Goal: Task Accomplishment & Management: Use online tool/utility

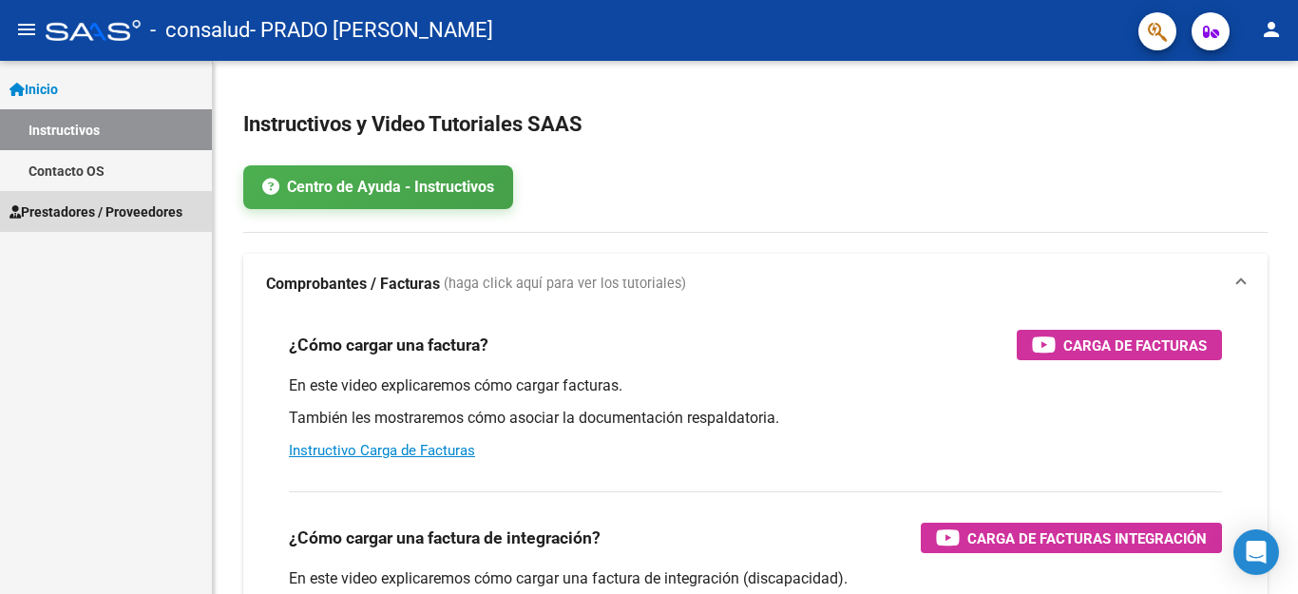
click at [76, 210] on span "Prestadores / Proveedores" at bounding box center [96, 211] width 173 height 21
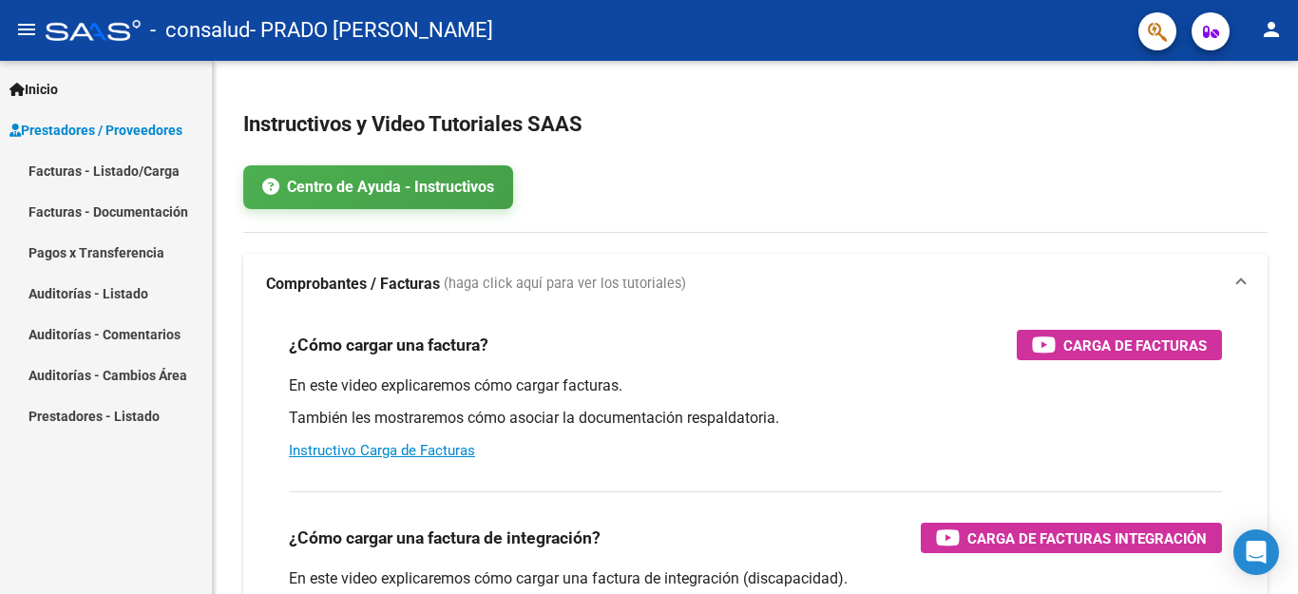
click at [93, 172] on link "Facturas - Listado/Carga" at bounding box center [106, 170] width 212 height 41
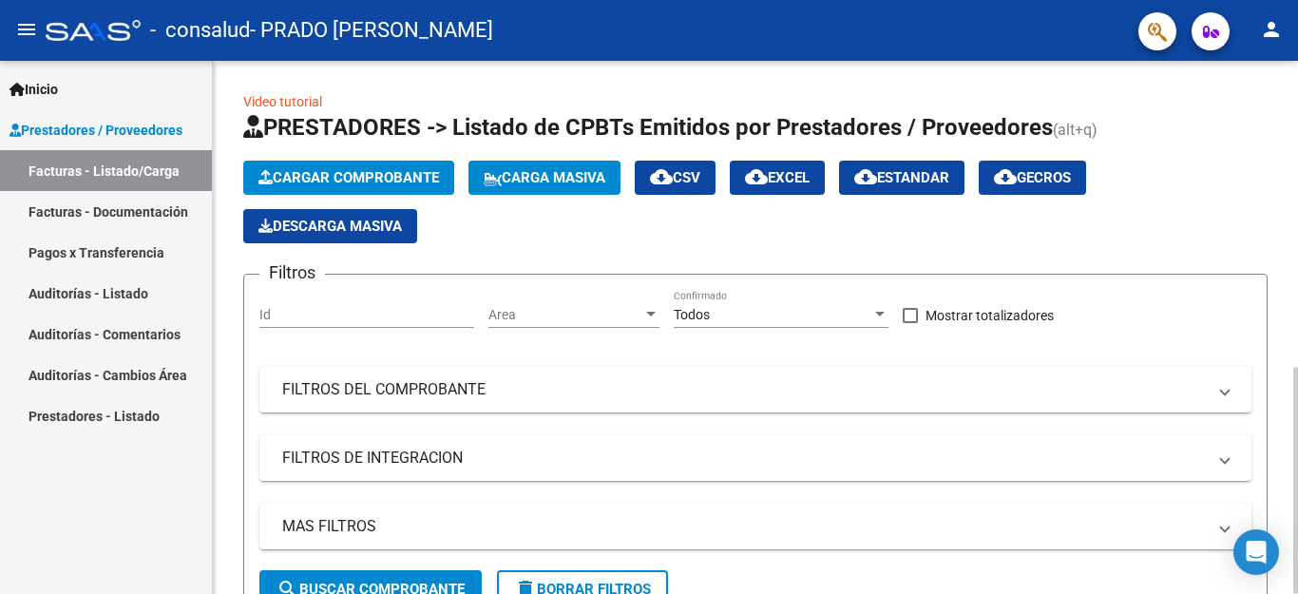
scroll to position [429, 0]
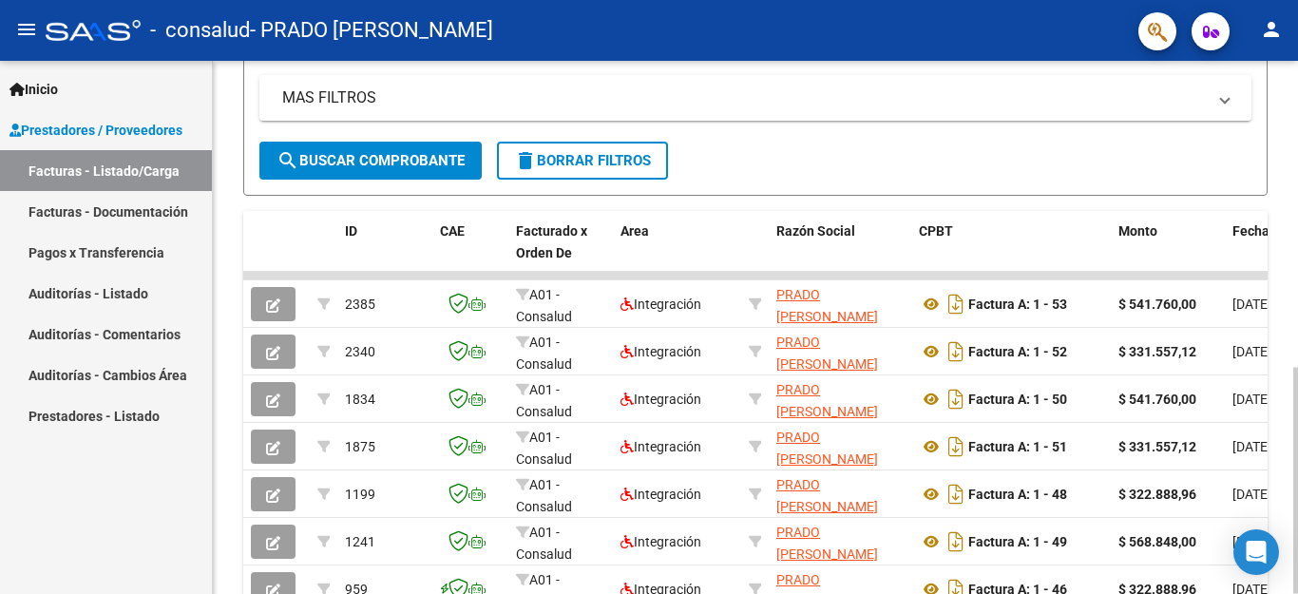
click at [1281, 403] on div at bounding box center [1295, 481] width 5 height 226
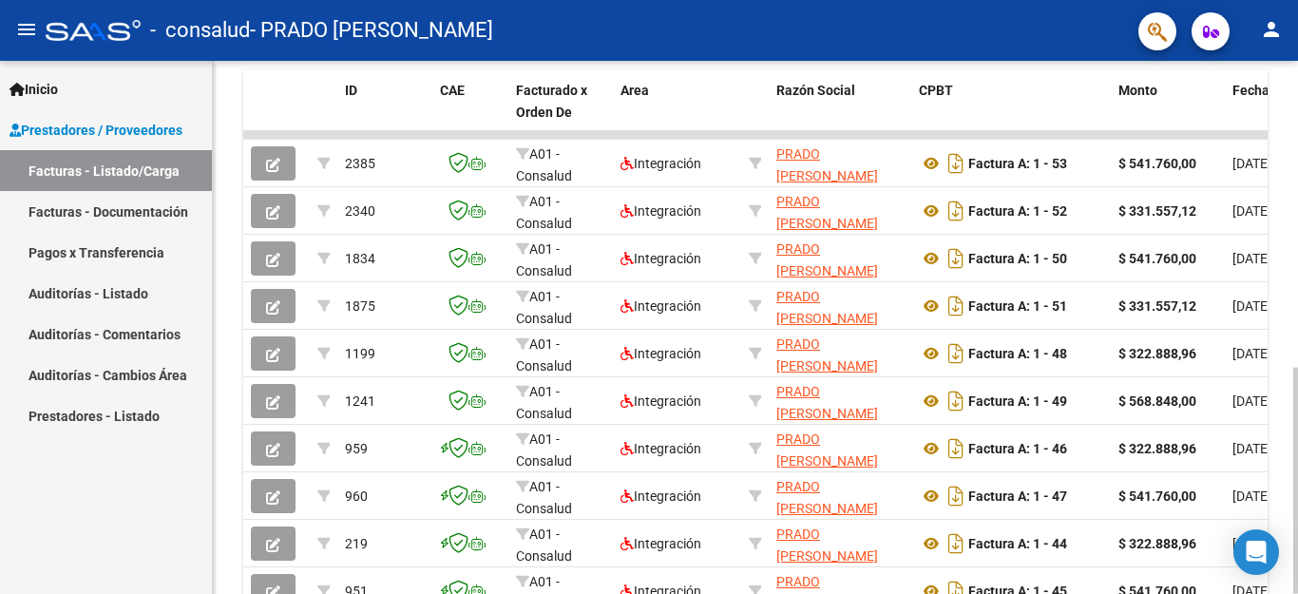
click at [1281, 465] on div at bounding box center [1295, 481] width 5 height 226
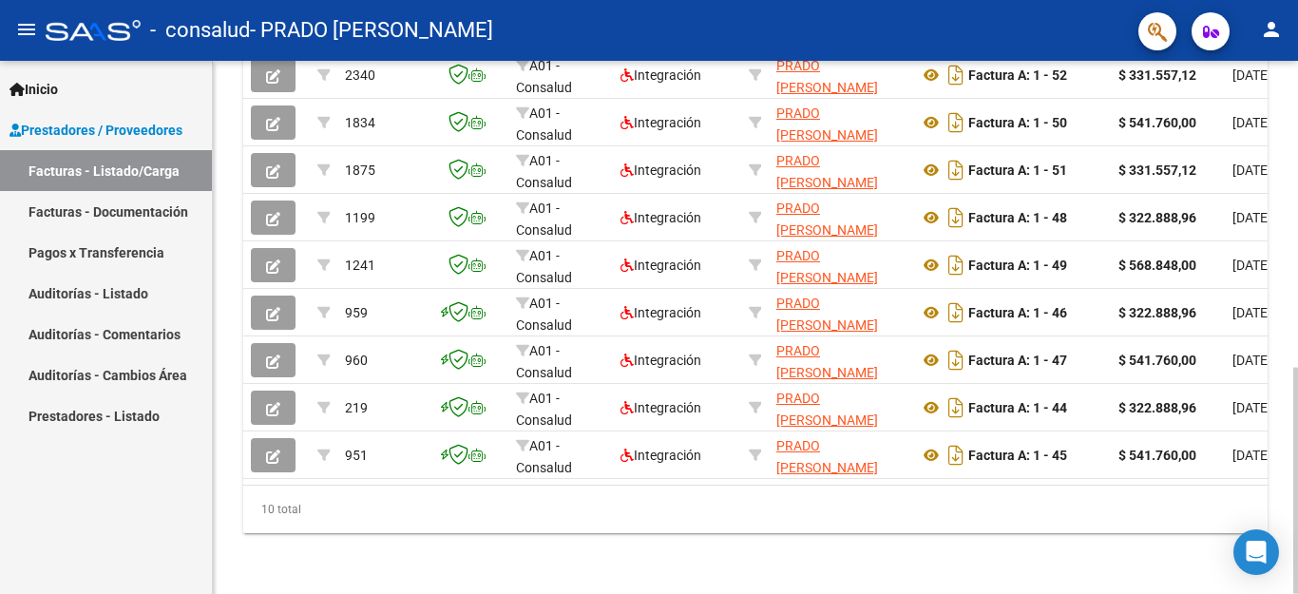
scroll to position [684, 0]
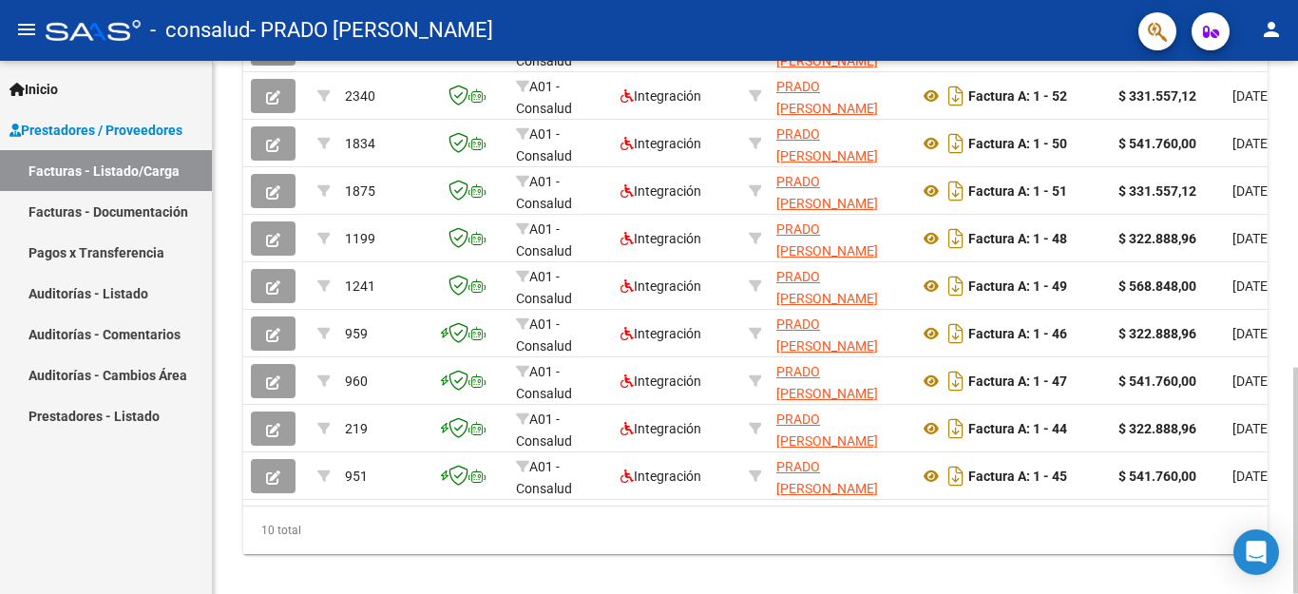
click at [1281, 512] on div at bounding box center [1295, 481] width 5 height 226
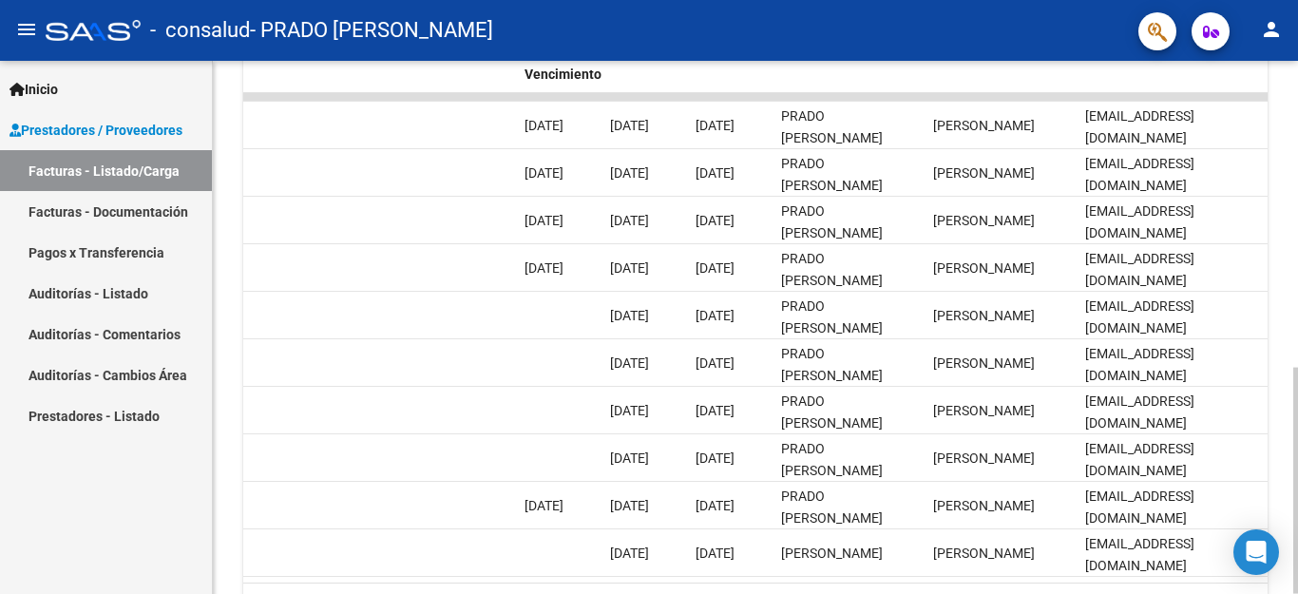
scroll to position [610, 0]
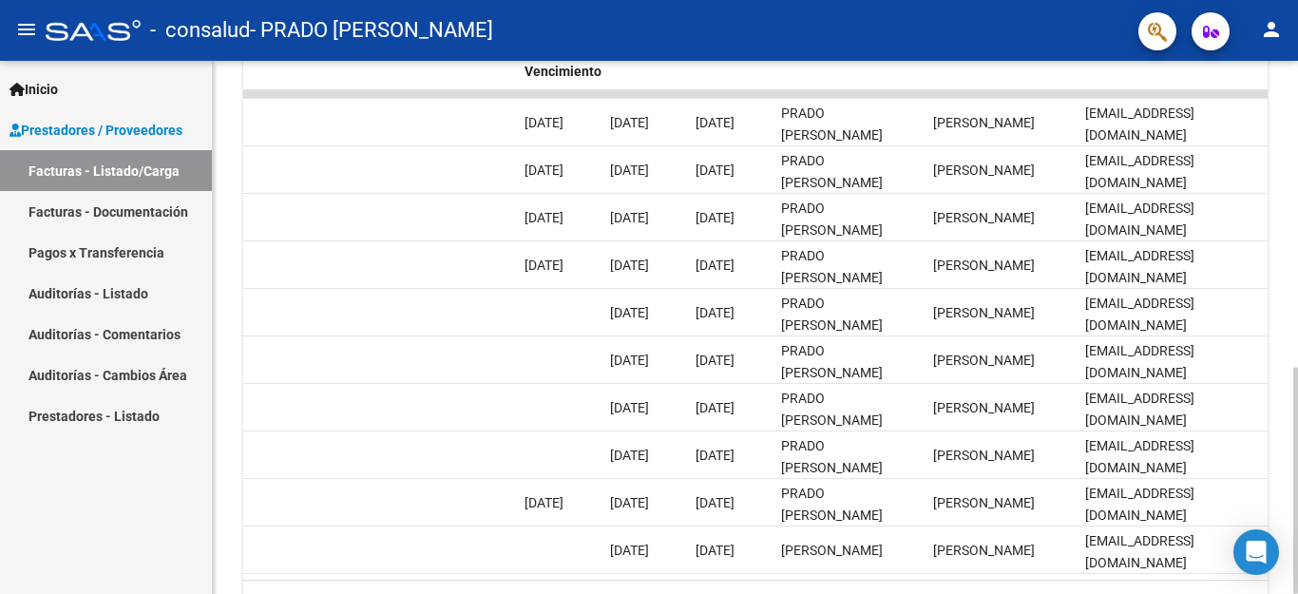
click at [1281, 399] on div at bounding box center [1295, 481] width 5 height 226
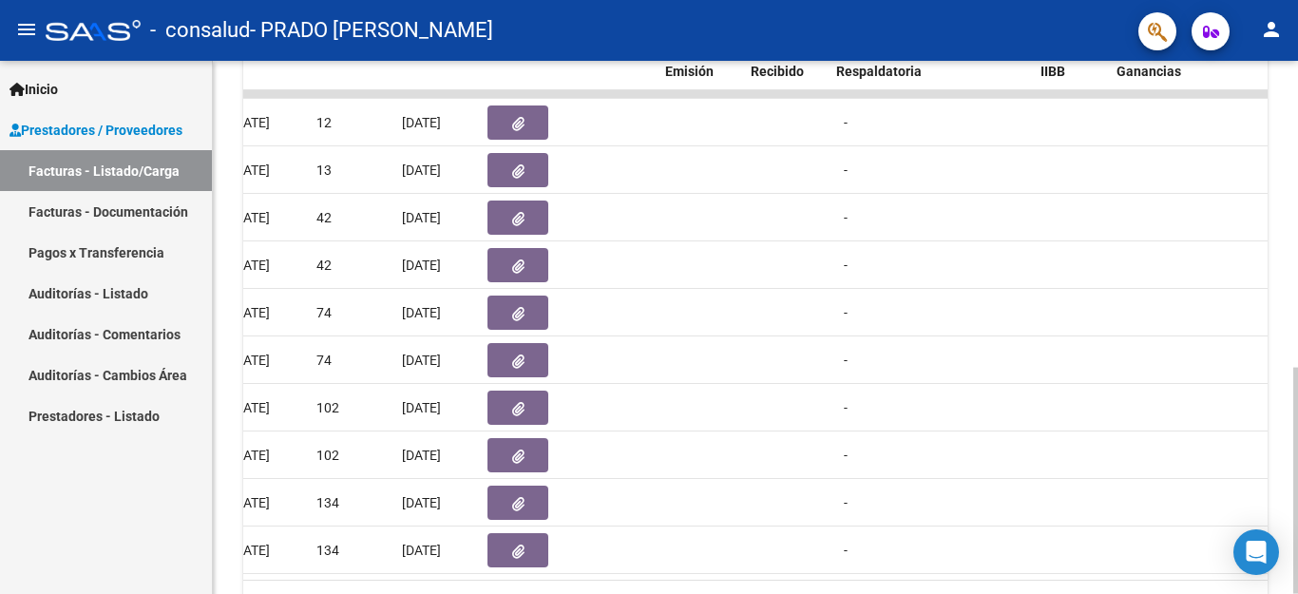
scroll to position [0, 653]
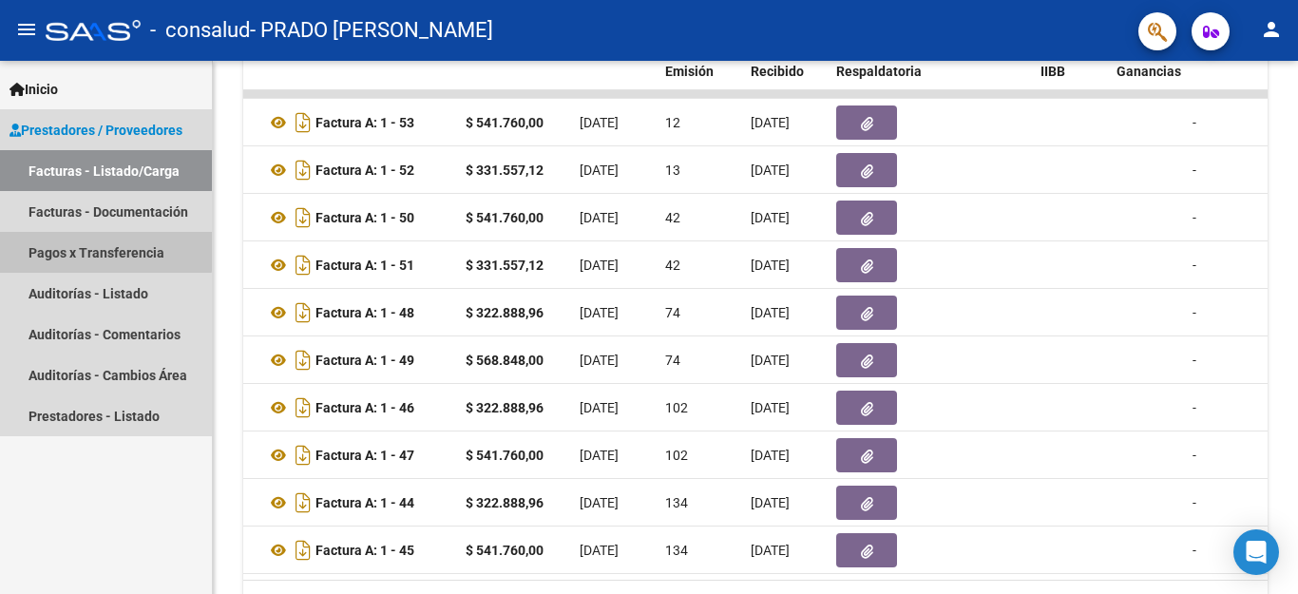
click at [91, 250] on link "Pagos x Transferencia" at bounding box center [106, 252] width 212 height 41
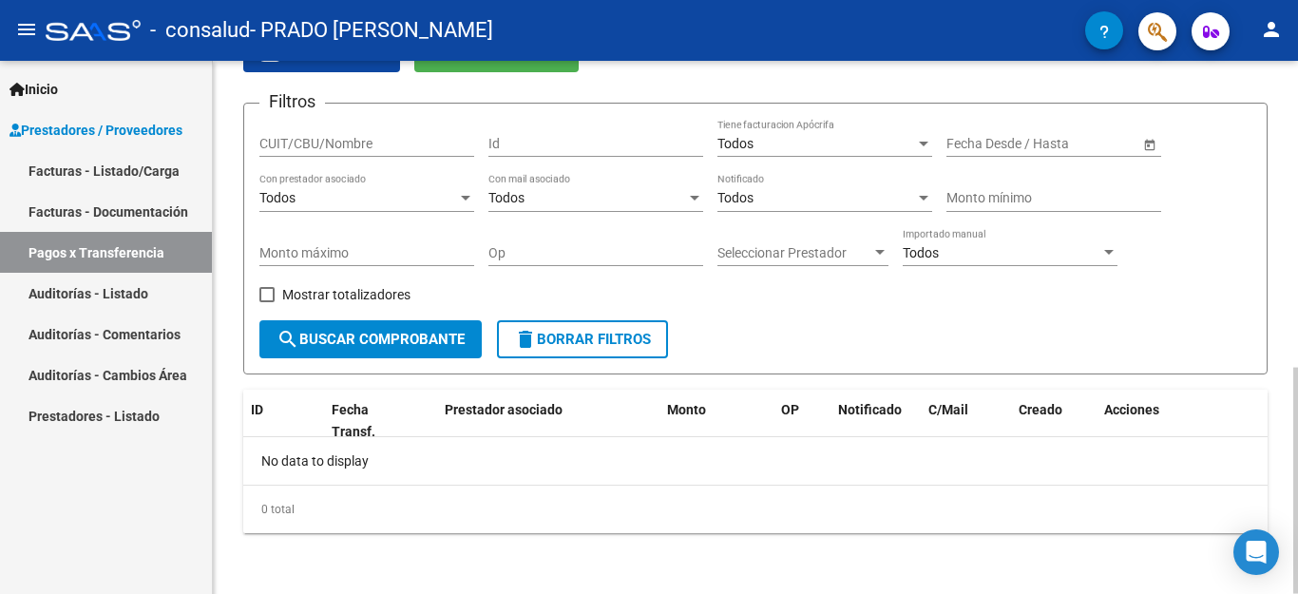
scroll to position [103, 0]
click at [1281, 444] on div at bounding box center [1295, 370] width 5 height 447
click at [1281, 510] on div at bounding box center [1295, 370] width 5 height 447
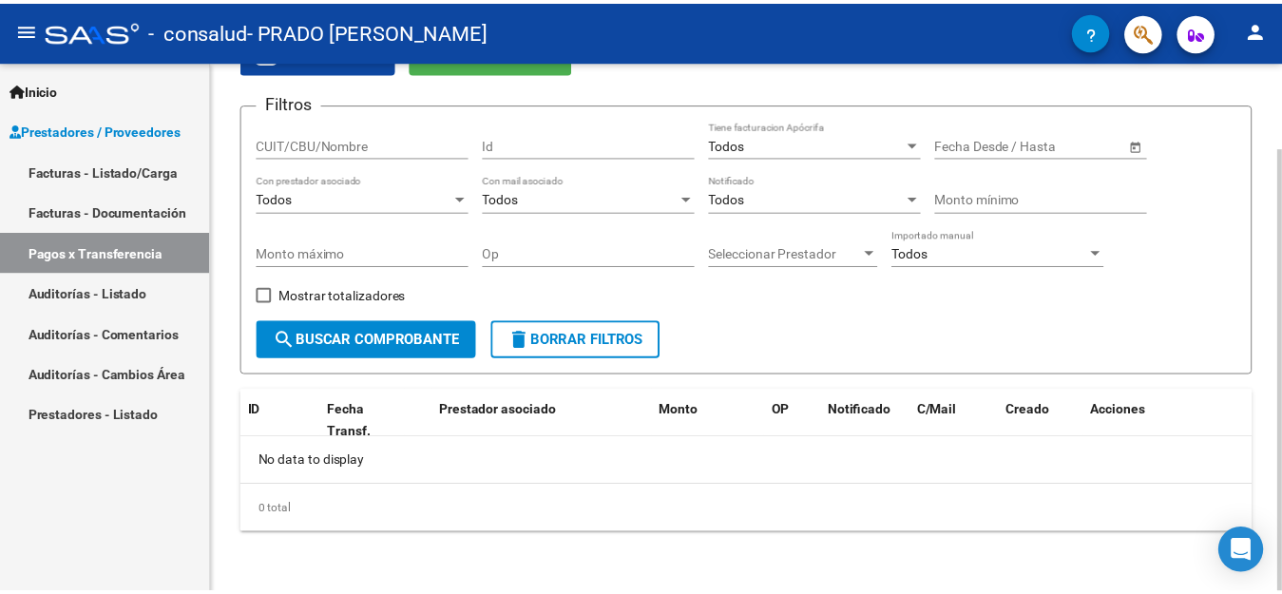
scroll to position [0, 0]
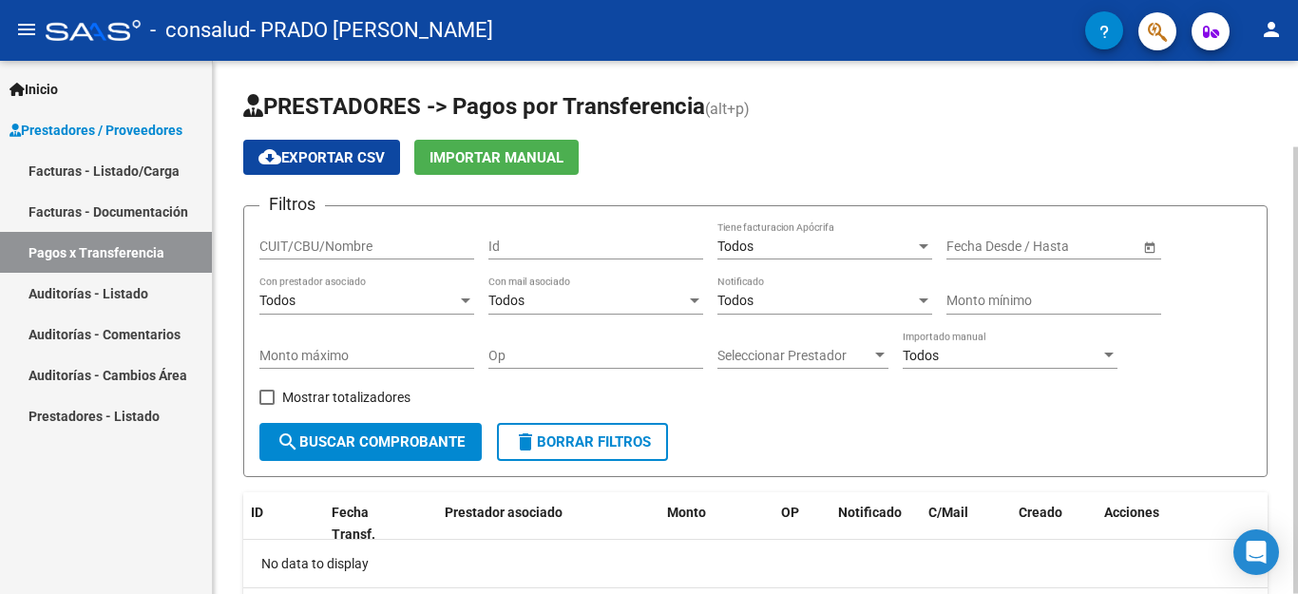
click at [1281, 238] on div at bounding box center [1295, 370] width 5 height 447
click at [1273, 25] on mat-icon "person" at bounding box center [1271, 29] width 23 height 23
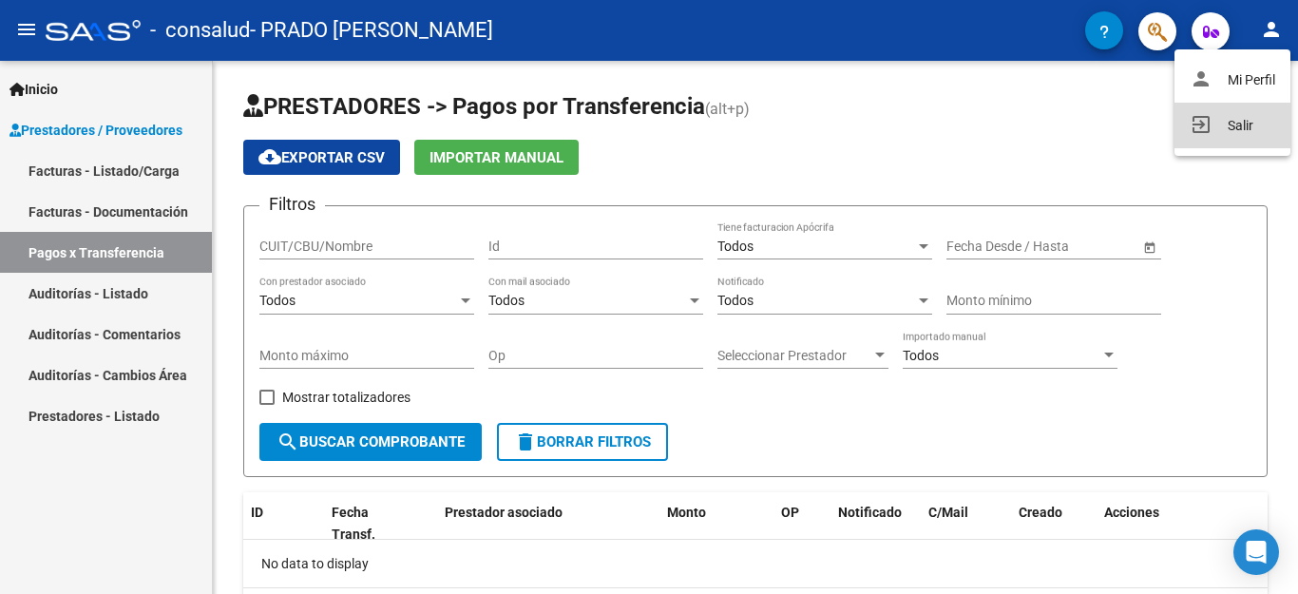
click at [1254, 118] on button "exit_to_app Salir" at bounding box center [1232, 126] width 116 height 46
